Goal: Task Accomplishment & Management: Use online tool/utility

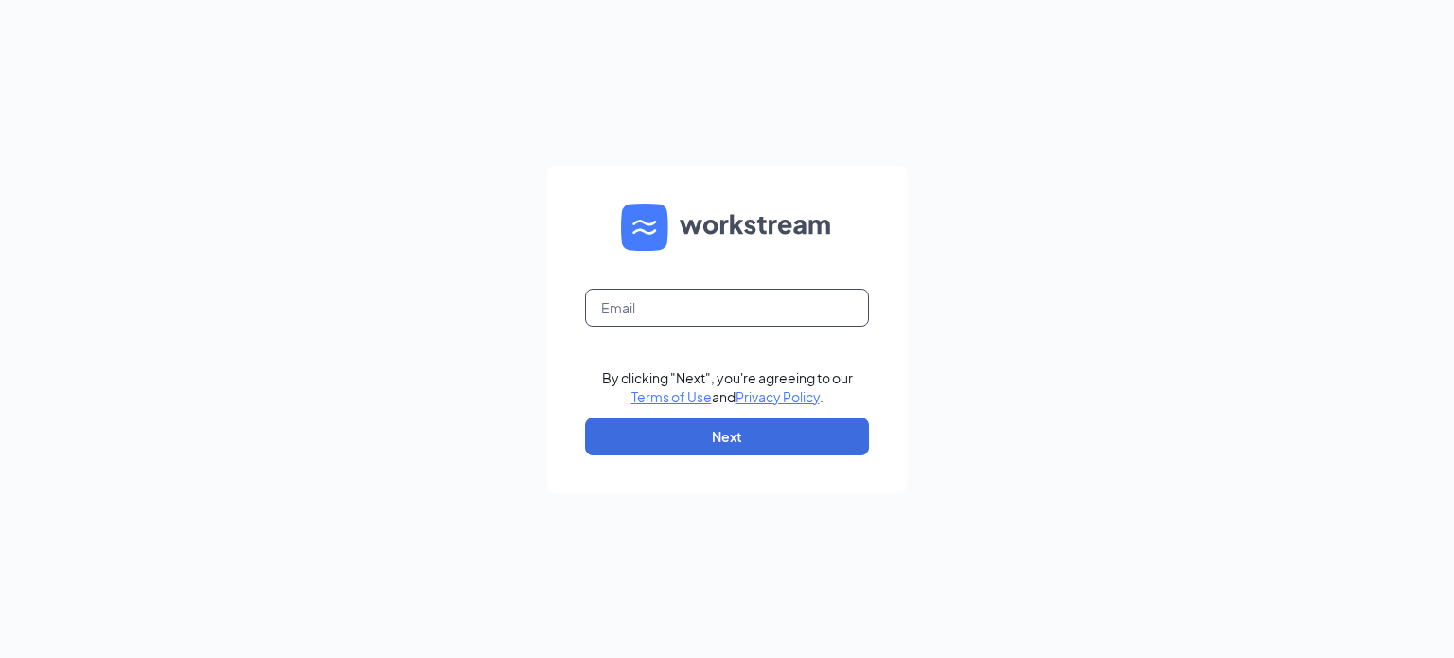
click at [638, 307] on input "text" at bounding box center [727, 308] width 284 height 38
type input "[EMAIL_ADDRESS][DOMAIN_NAME]"
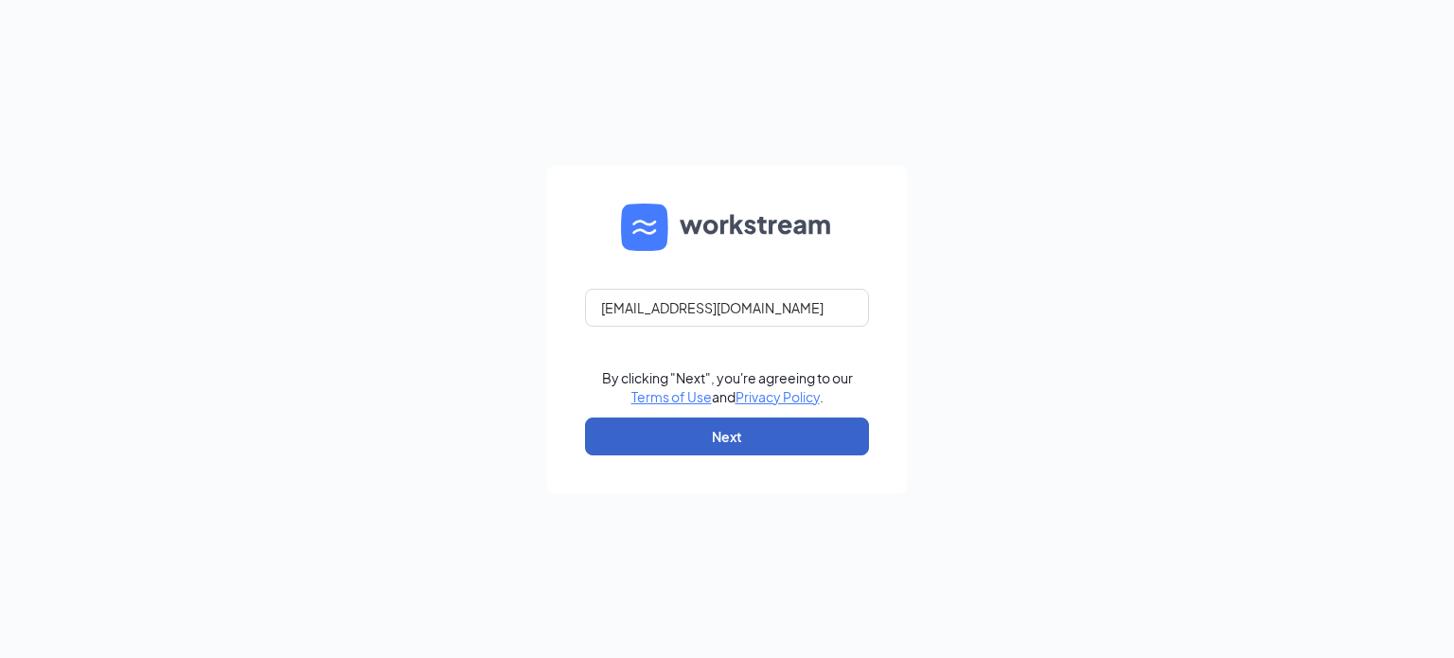
click at [708, 439] on button "Next" at bounding box center [727, 436] width 284 height 38
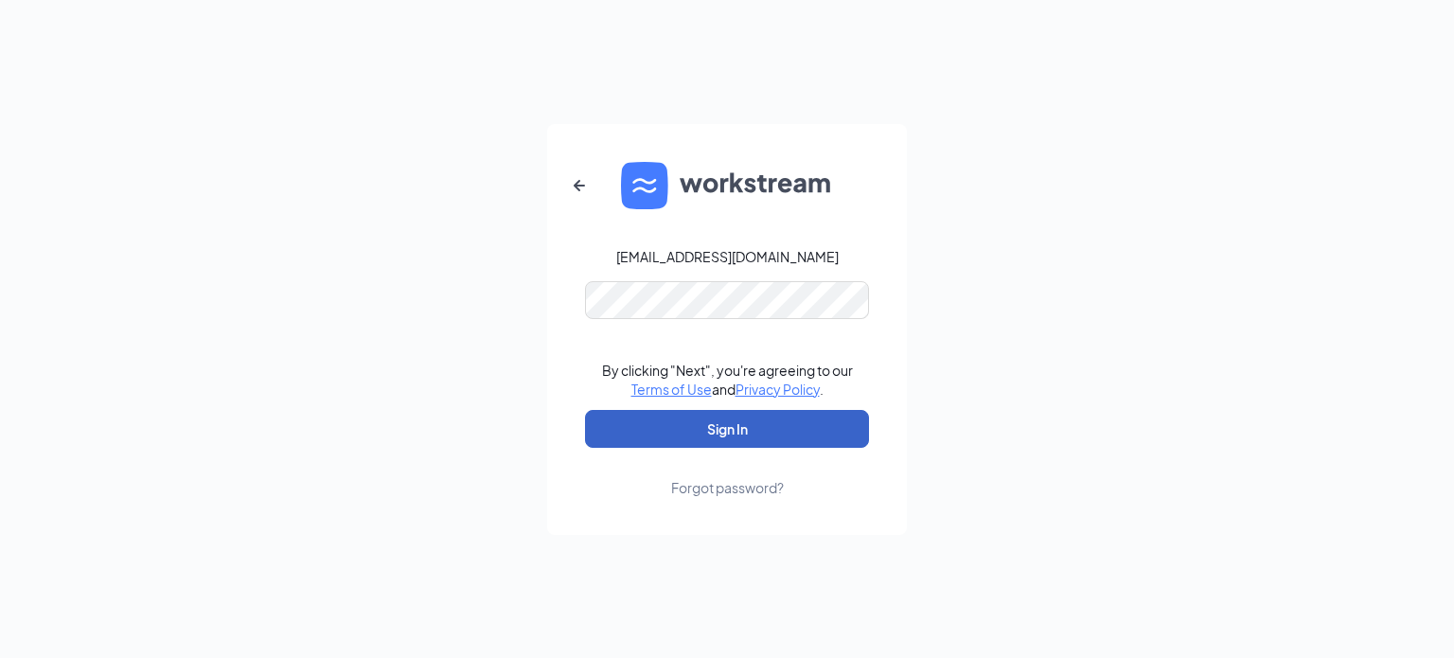
click at [752, 431] on button "Sign In" at bounding box center [727, 429] width 284 height 38
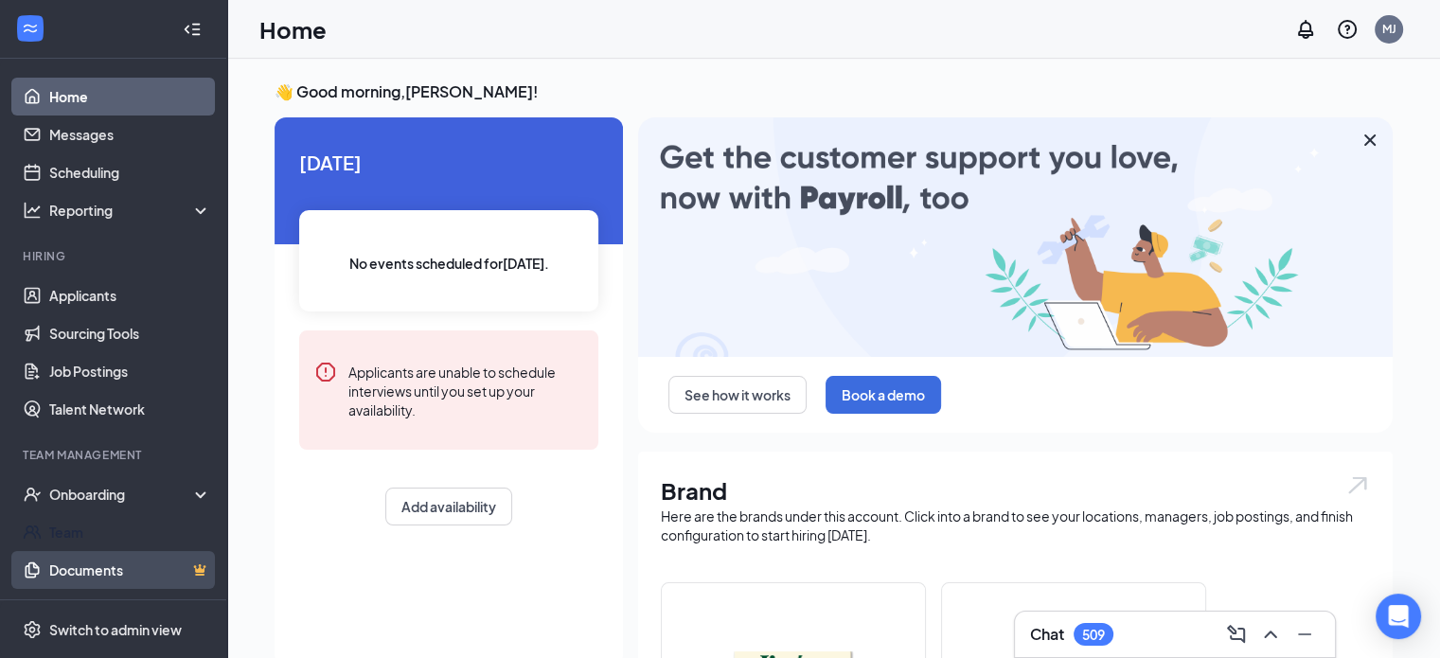
scroll to position [120, 0]
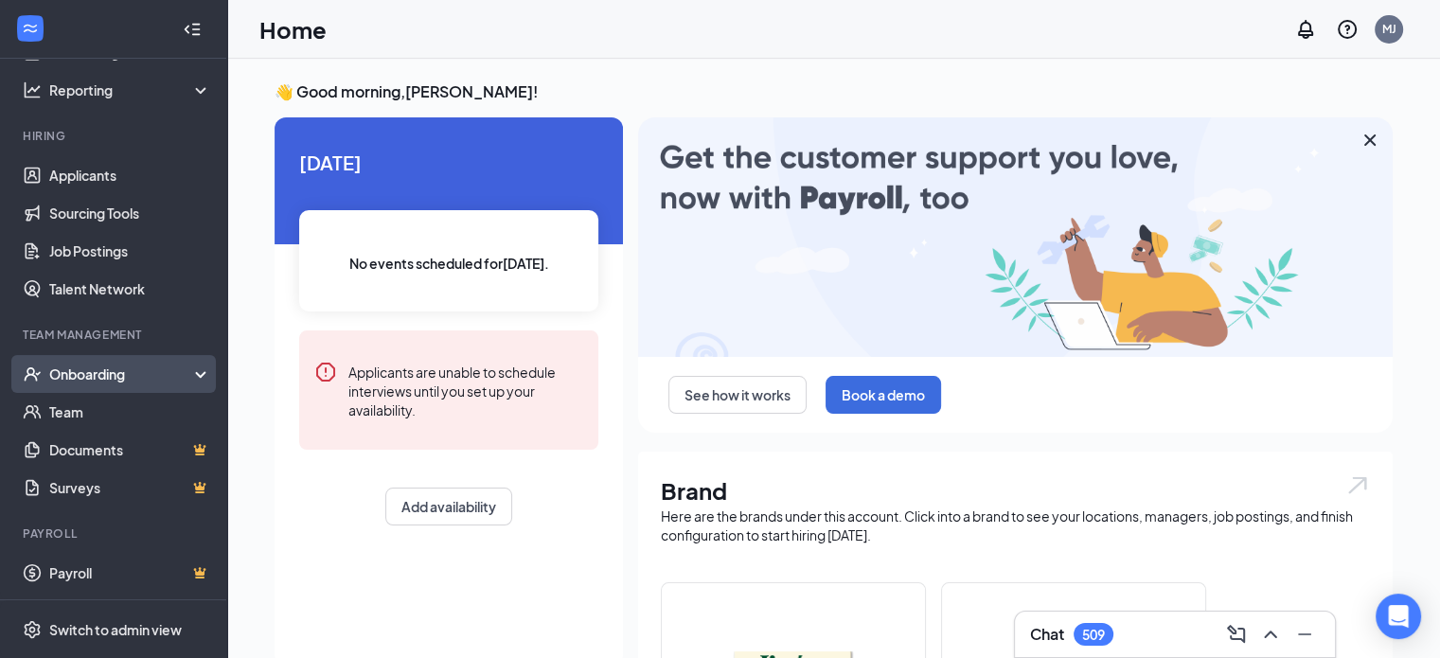
click at [180, 370] on div "Onboarding" at bounding box center [122, 373] width 146 height 19
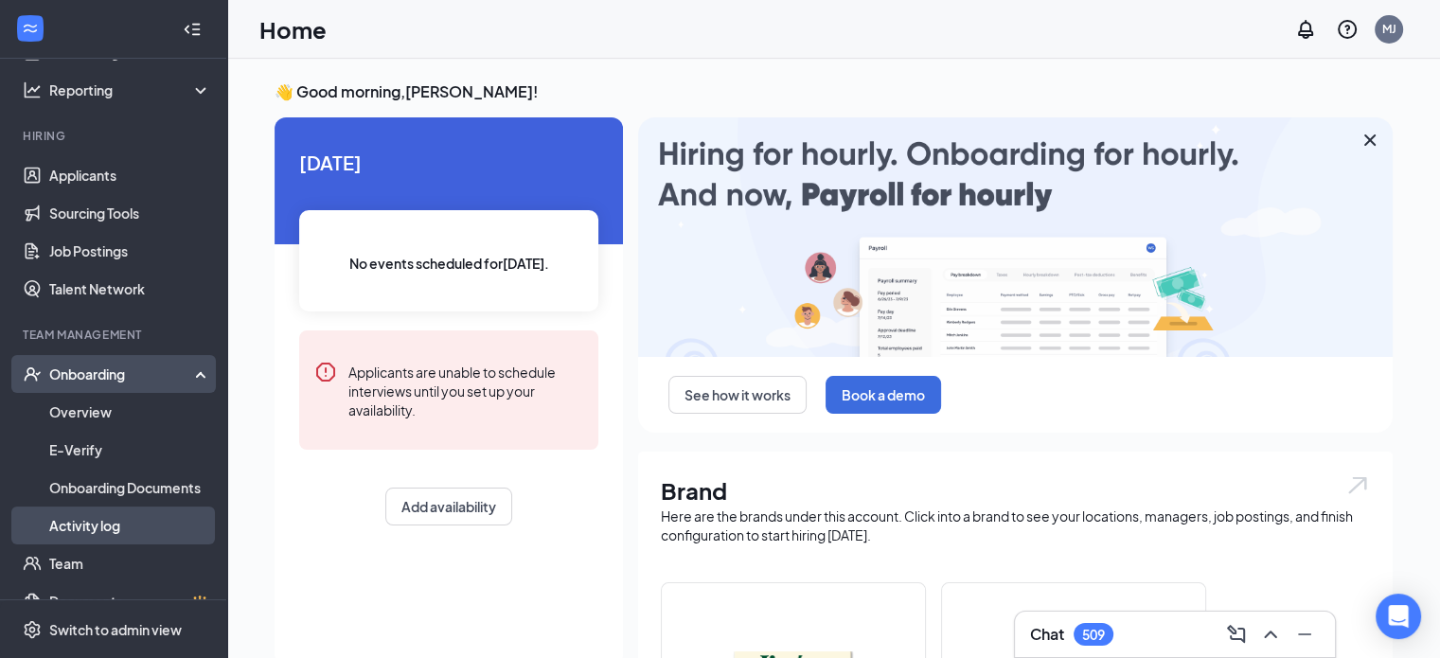
click at [70, 525] on link "Activity log" at bounding box center [130, 525] width 162 height 38
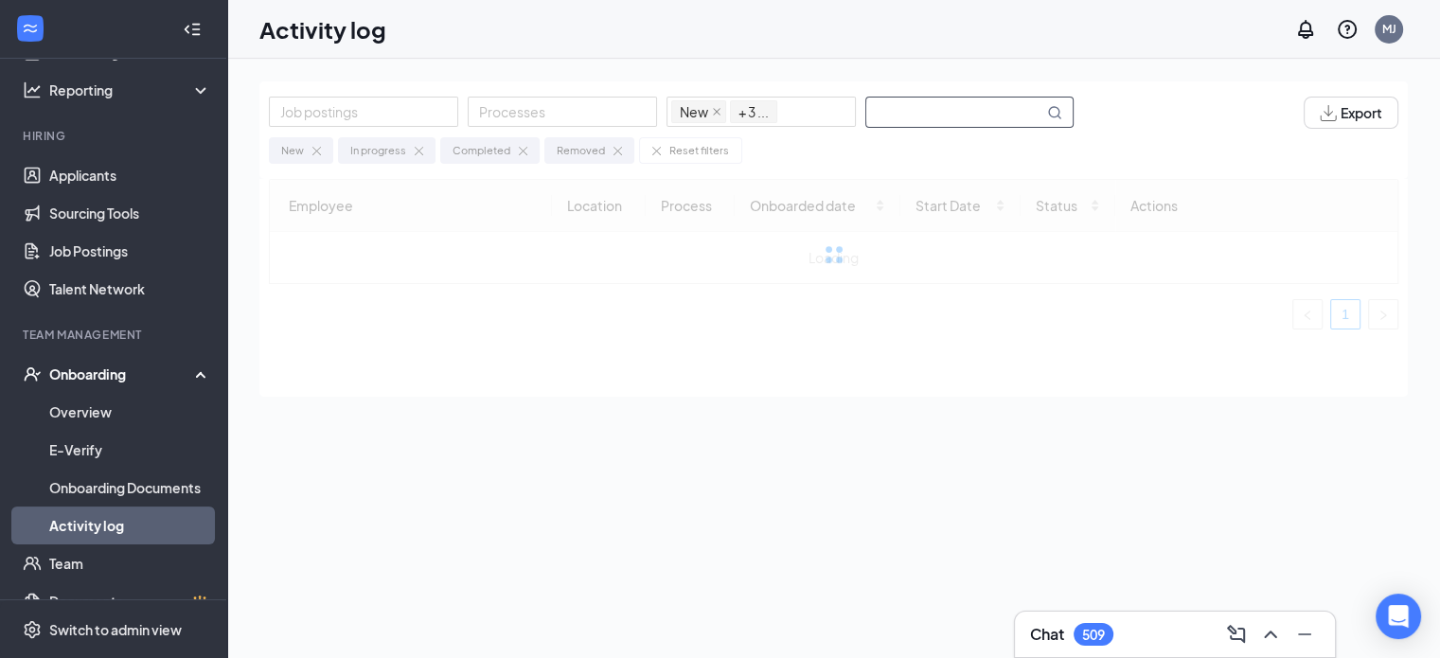
click at [917, 102] on input "text" at bounding box center [954, 111] width 177 height 29
type input "kessler"
click at [1056, 111] on icon "MagnifyingGlass" at bounding box center [1054, 112] width 15 height 15
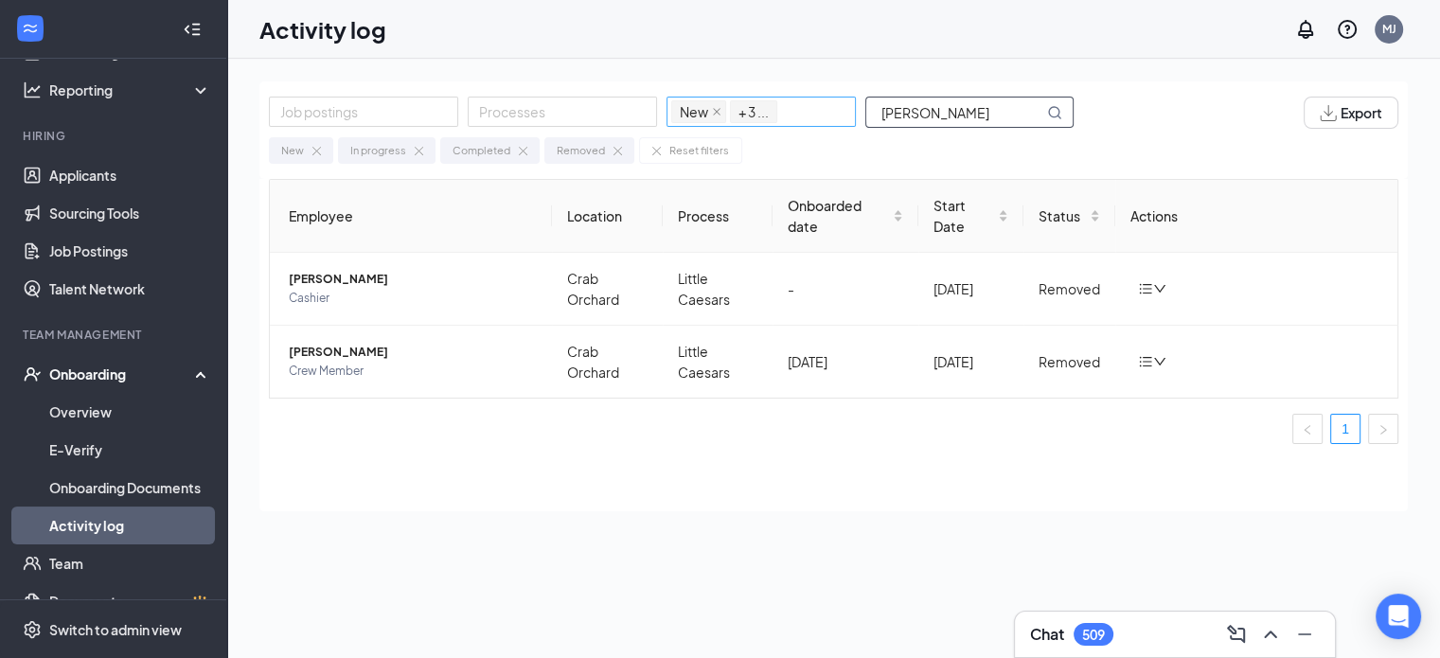
drag, startPoint x: 937, startPoint y: 115, endPoint x: 757, endPoint y: 123, distance: 180.0
click at [757, 124] on div "Job postings Processes New In progress Completed Removed + 3 ... kessler" at bounding box center [680, 113] width 823 height 32
